Goal: Use online tool/utility: Utilize a website feature to perform a specific function

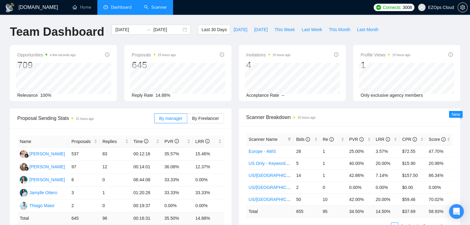
click at [159, 6] on link "Scanner" at bounding box center [155, 7] width 23 height 5
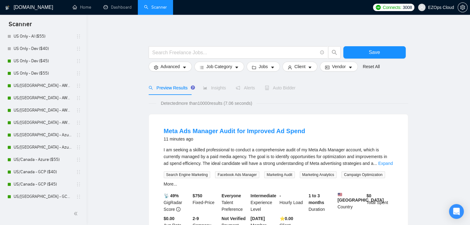
scroll to position [259, 0]
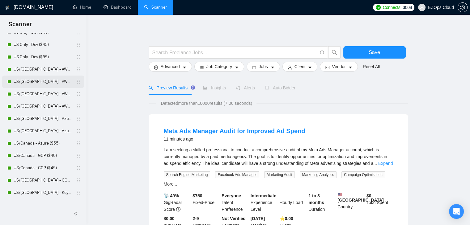
click at [35, 76] on link "US/[GEOGRAPHIC_DATA] - AWS ($40)" at bounding box center [43, 82] width 59 height 12
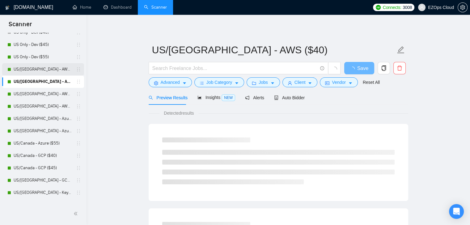
click at [34, 71] on link "US/[GEOGRAPHIC_DATA] - AWS (Best Clients) ($55)" at bounding box center [43, 69] width 59 height 12
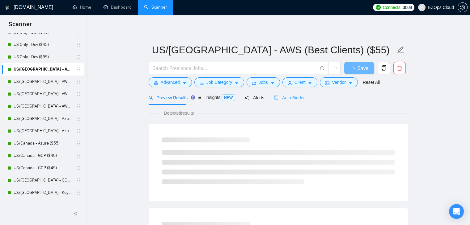
click at [279, 102] on div "Auto Bidder" at bounding box center [289, 97] width 31 height 15
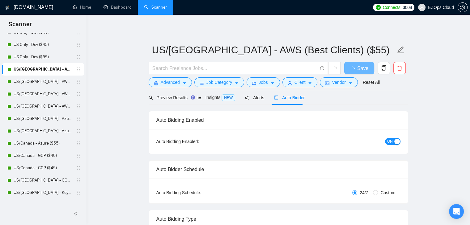
checkbox input "true"
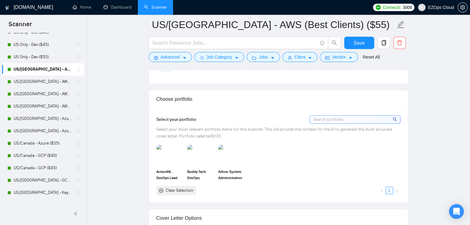
scroll to position [515, 0]
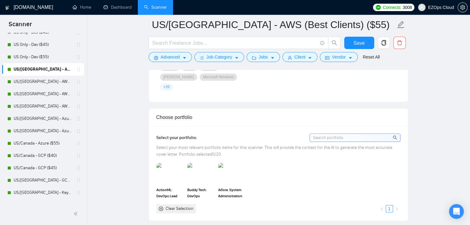
click at [331, 134] on input at bounding box center [355, 138] width 90 height 8
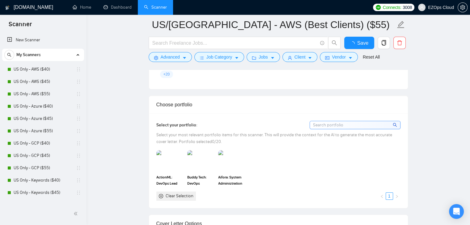
scroll to position [523, 0]
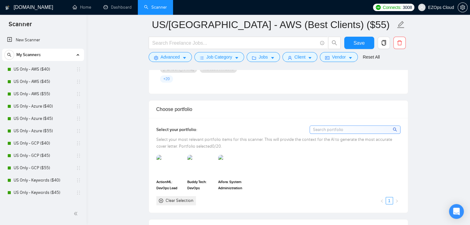
click at [184, 196] on div "Clear Selection" at bounding box center [176, 200] width 40 height 9
click at [184, 198] on div "Clear Selection" at bounding box center [179, 201] width 28 height 7
click at [191, 161] on img at bounding box center [201, 166] width 26 height 20
click at [200, 161] on rect at bounding box center [201, 166] width 10 height 10
click at [357, 126] on input at bounding box center [355, 130] width 90 height 8
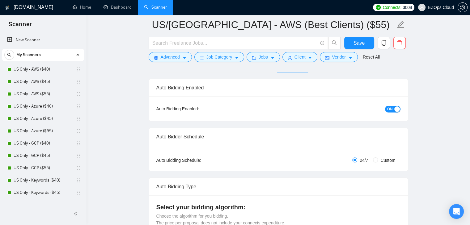
scroll to position [35, 0]
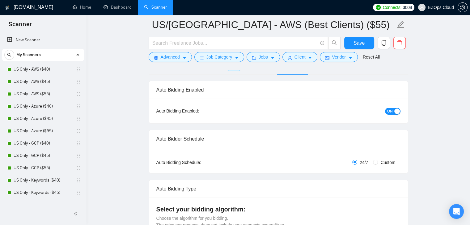
click at [20, 6] on h1 "[DOMAIN_NAME]" at bounding box center [34, 7] width 40 height 15
